Goal: Information Seeking & Learning: Find specific fact

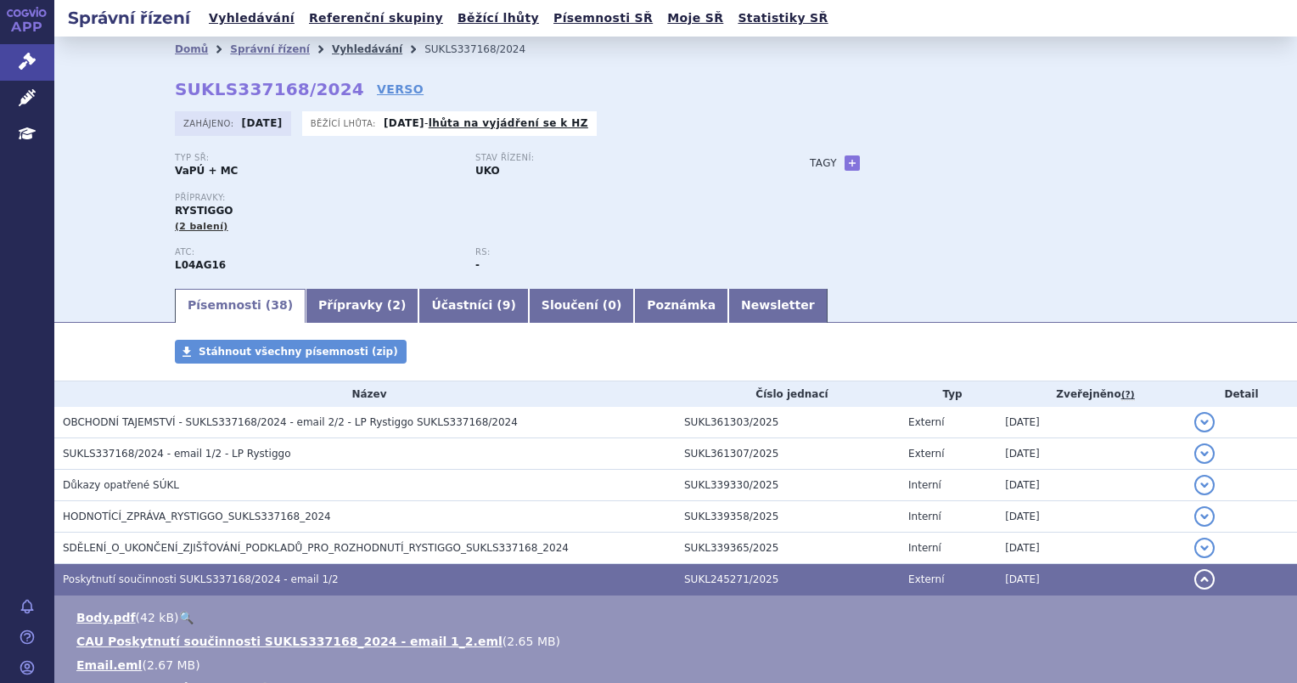
click at [332, 47] on link "Vyhledávání" at bounding box center [367, 49] width 70 height 12
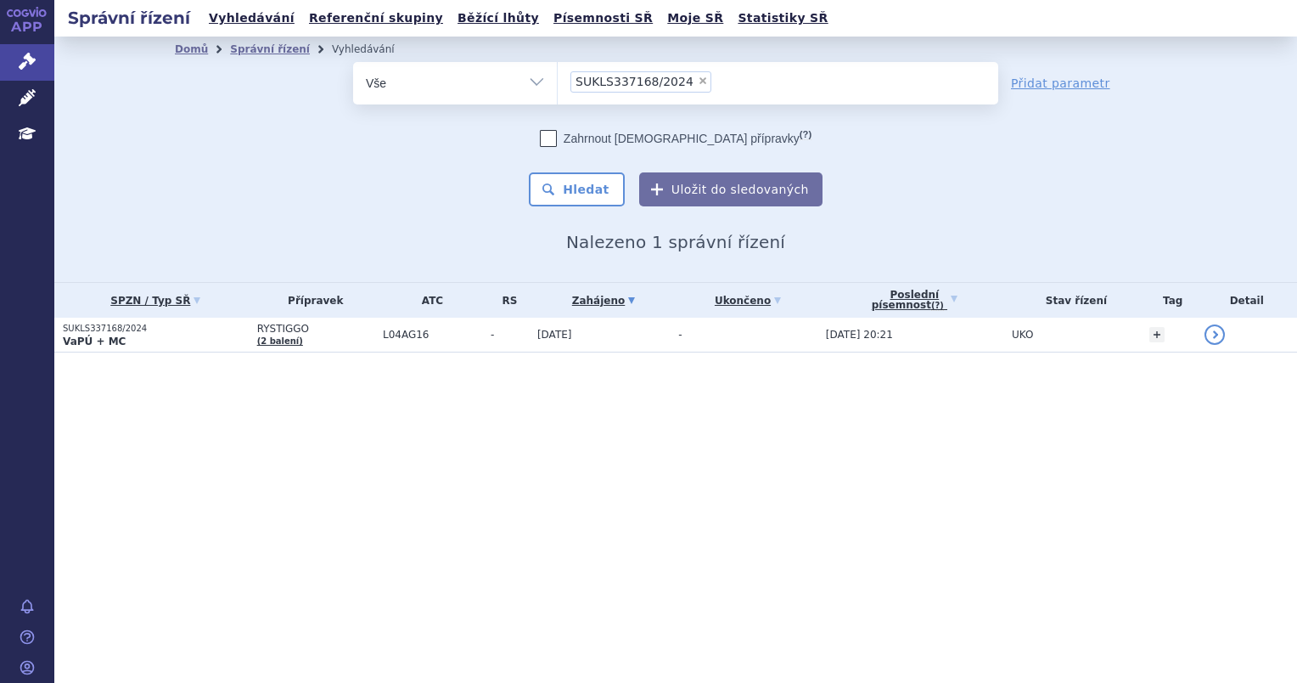
click at [698, 82] on span "×" at bounding box center [703, 81] width 10 height 10
click at [558, 82] on select "SUKLS337168/2024" at bounding box center [557, 82] width 1 height 42
select select
type input "SUKLS248177/2025"
select select "SUKLS248177/2025"
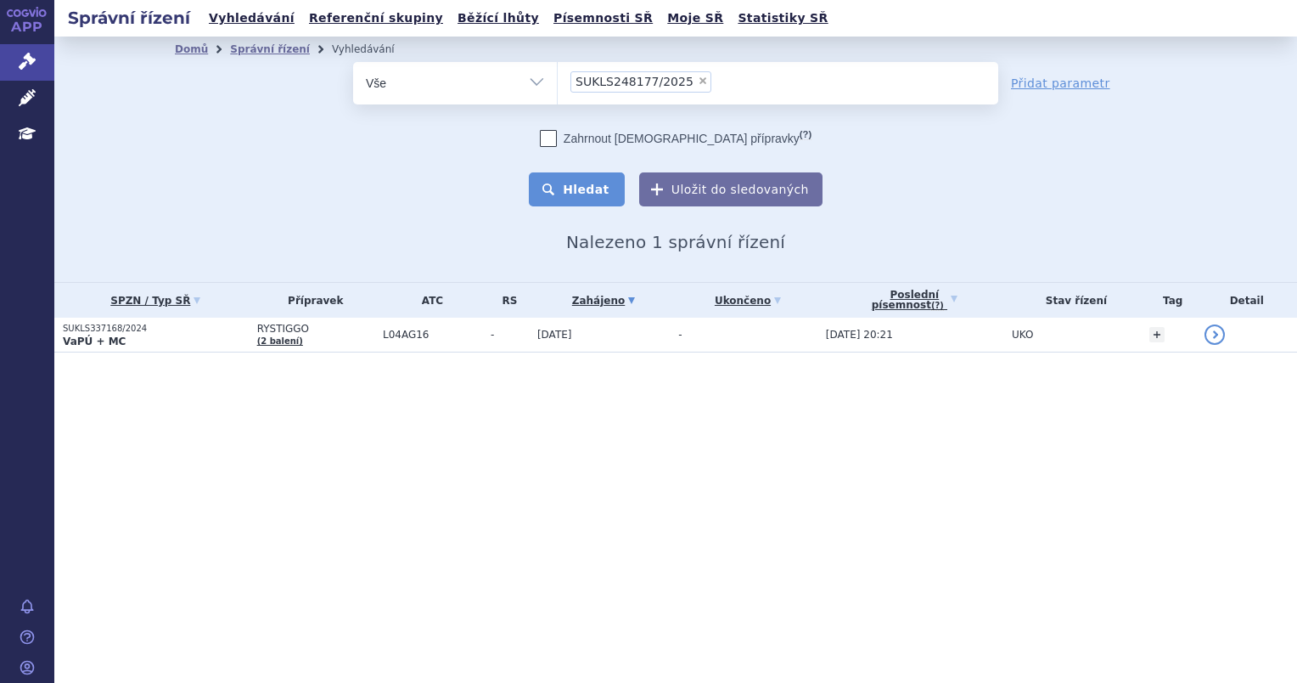
click at [619, 192] on button "Hledat" at bounding box center [577, 189] width 96 height 34
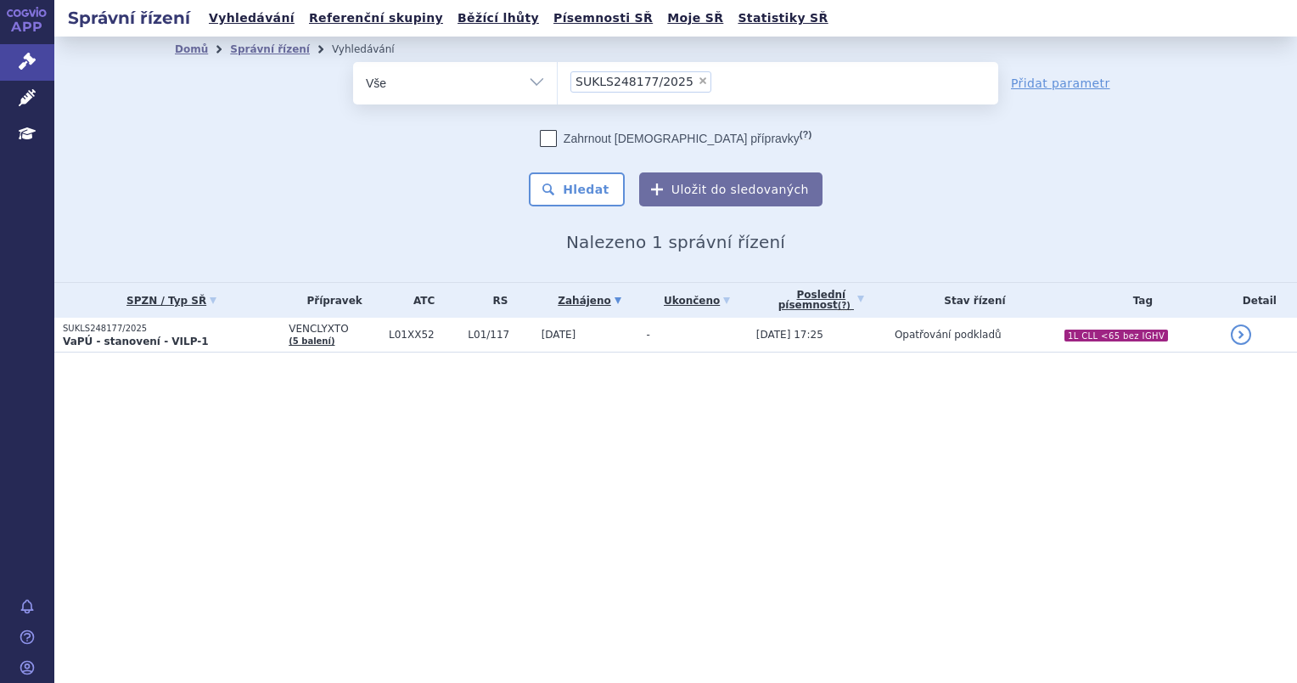
click at [428, 343] on td "L01XX52" at bounding box center [419, 335] width 79 height 35
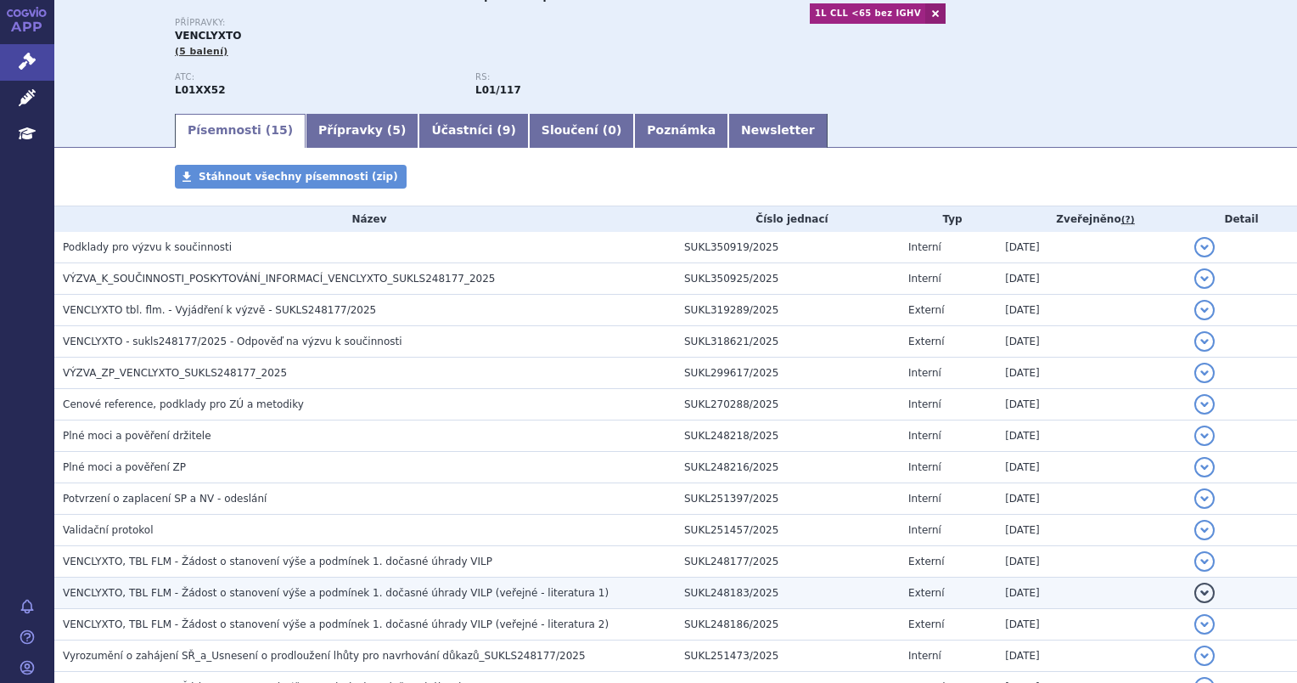
scroll to position [296, 0]
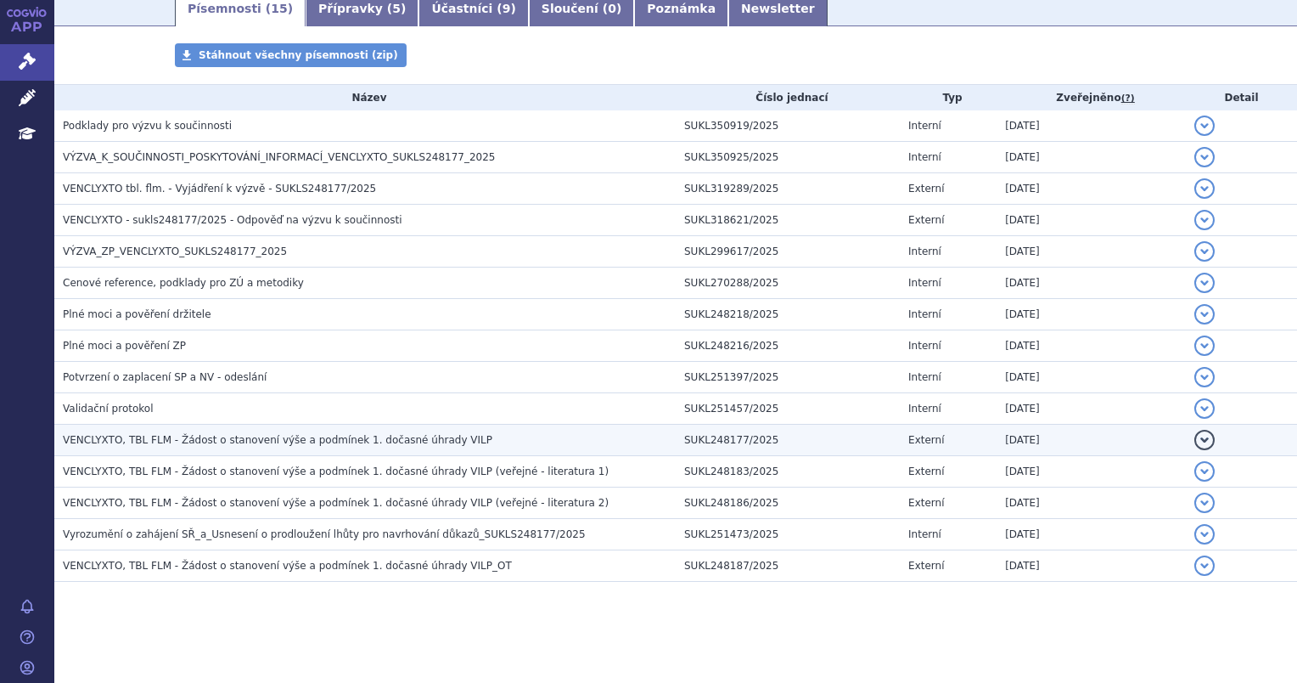
click at [490, 443] on h3 "VENCLYXTO, TBL FLM - Žádost o stanovení výše a podmínek 1. dočasné úhrady VILP" at bounding box center [369, 439] width 613 height 17
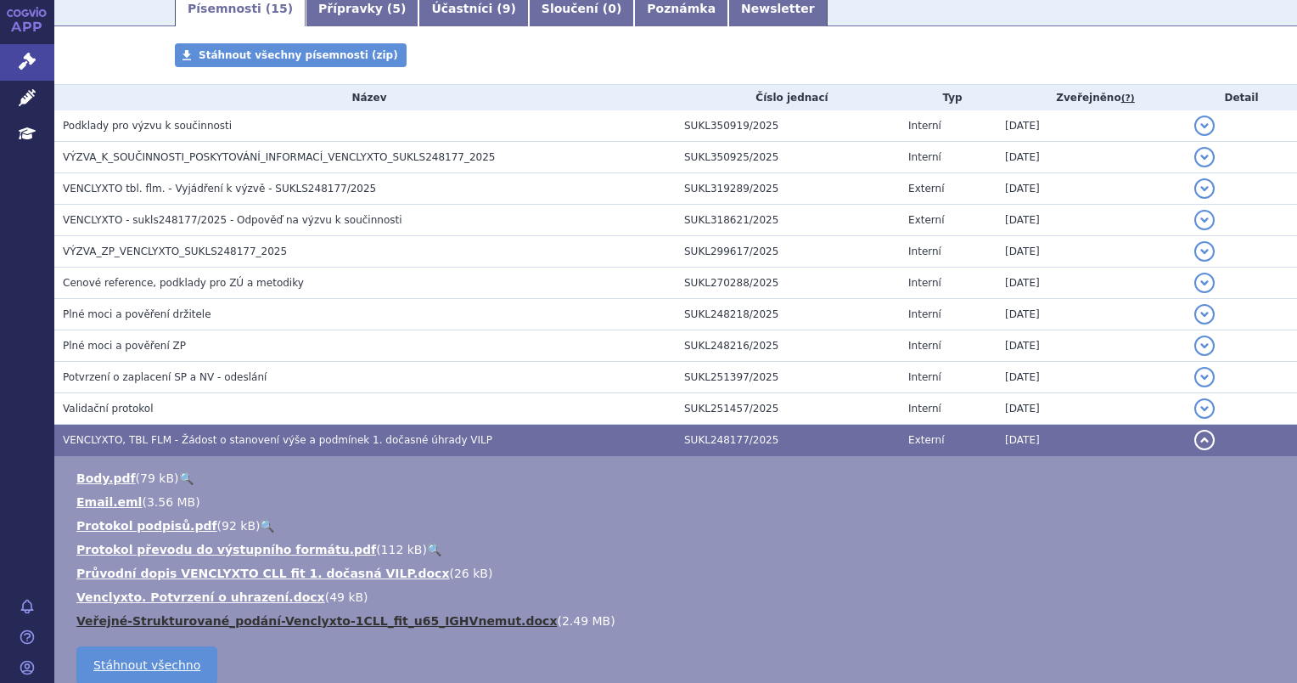
click at [462, 621] on link "Veřejné-Strukturované_podání-Venclyxto-1CLL_fit_u65_IGHVnemut.docx" at bounding box center [316, 621] width 481 height 14
click at [1195, 436] on button "detail" at bounding box center [1205, 440] width 20 height 20
